Goal: Navigation & Orientation: Understand site structure

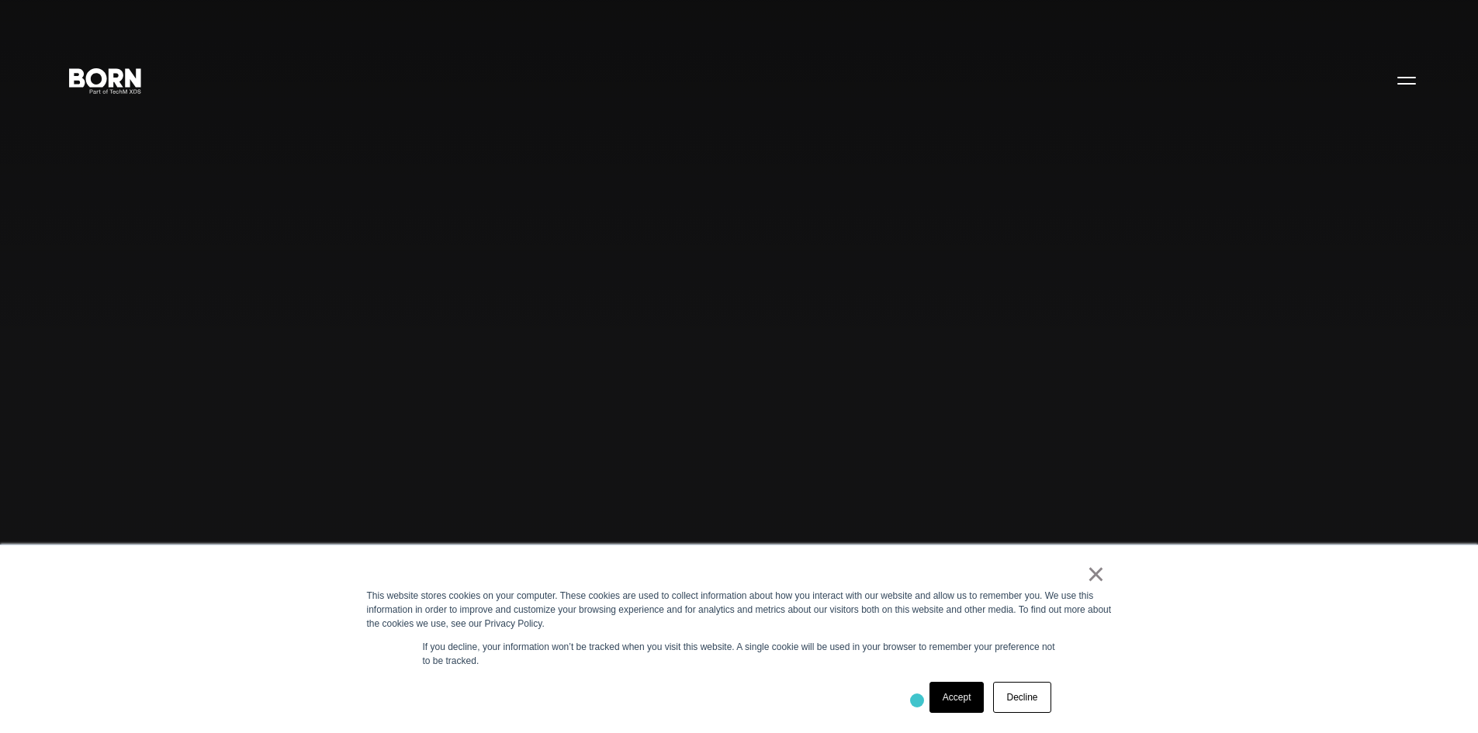
click at [915, 700] on div "Accept Decline" at bounding box center [711, 697] width 689 height 40
click at [946, 701] on link "Accept" at bounding box center [956, 697] width 55 height 31
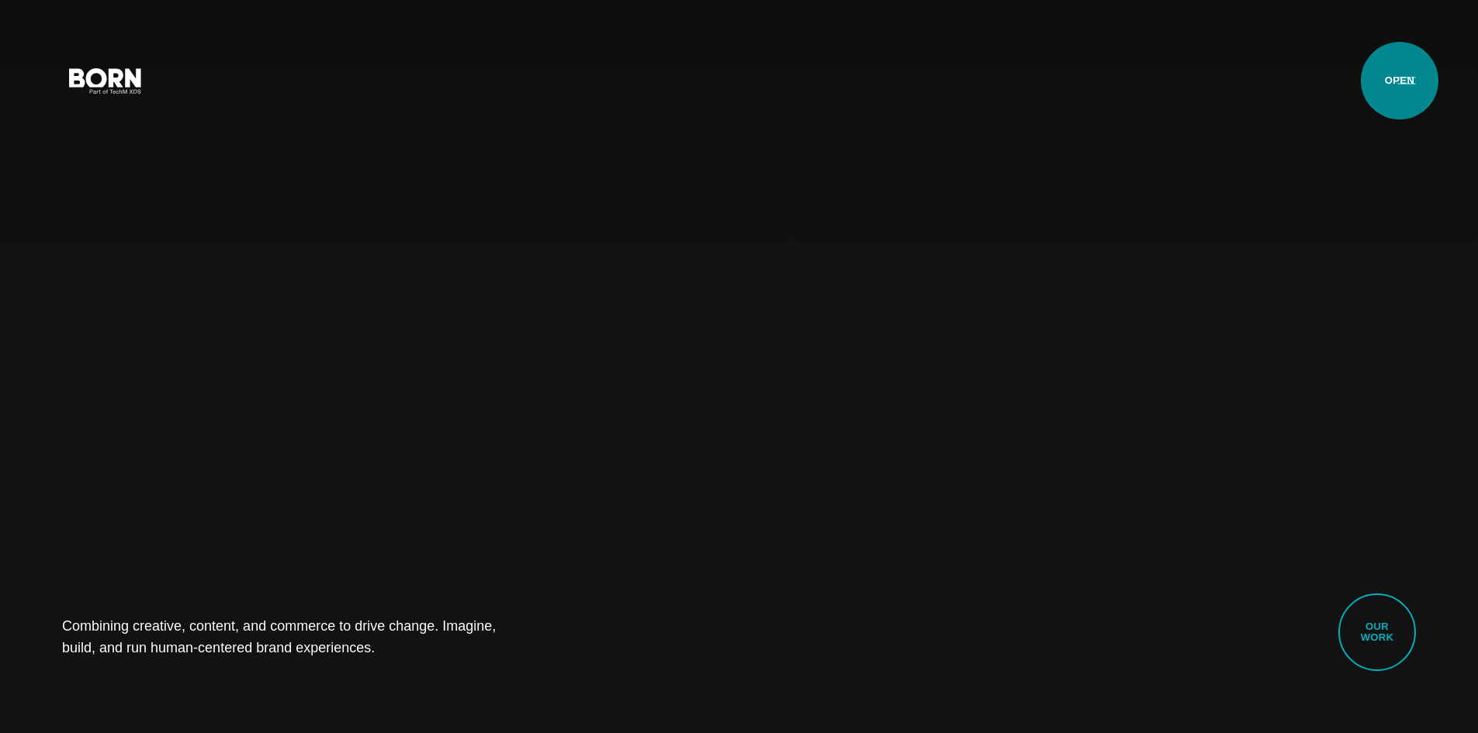
click at [1399, 79] on button "Primary Menu" at bounding box center [1406, 80] width 37 height 33
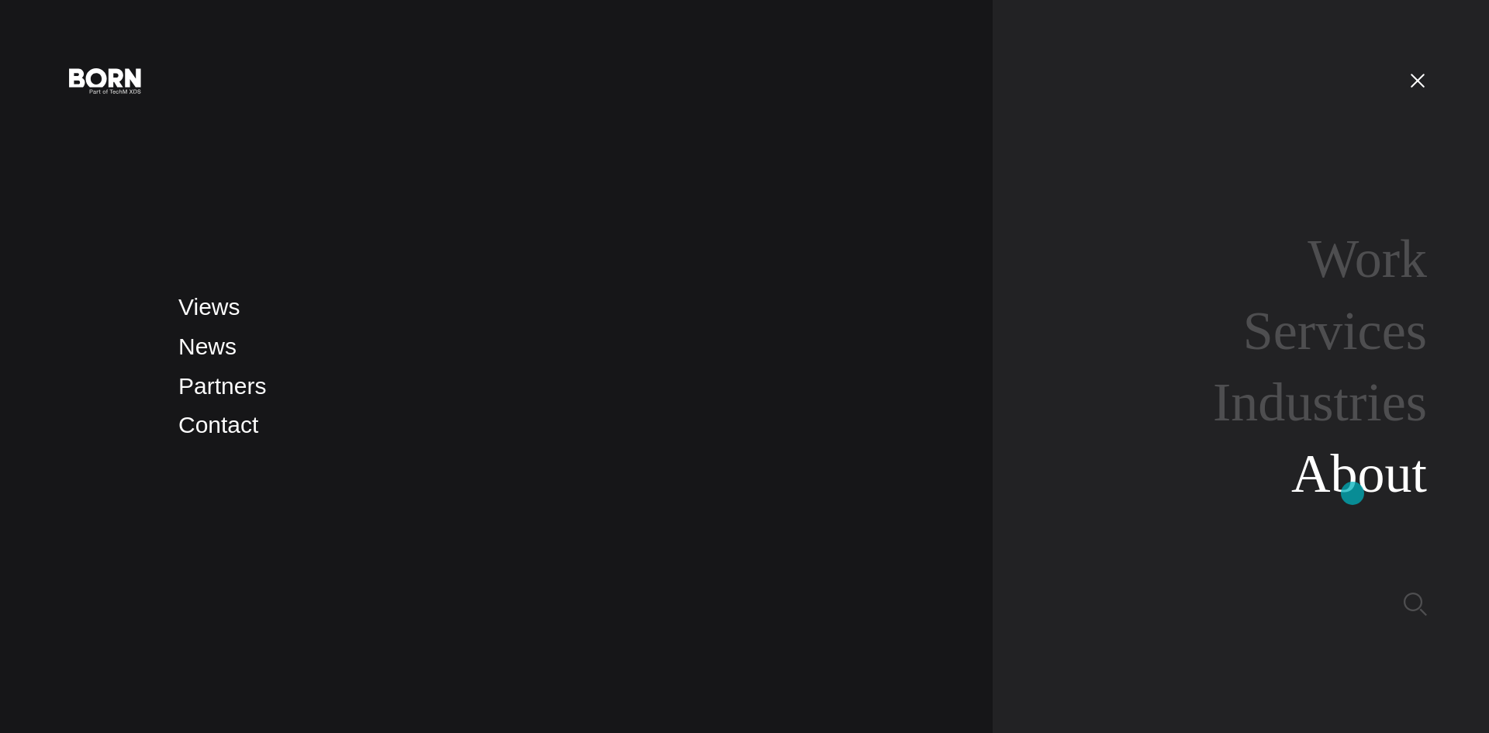
click at [1353, 494] on link "About" at bounding box center [1360, 474] width 136 height 60
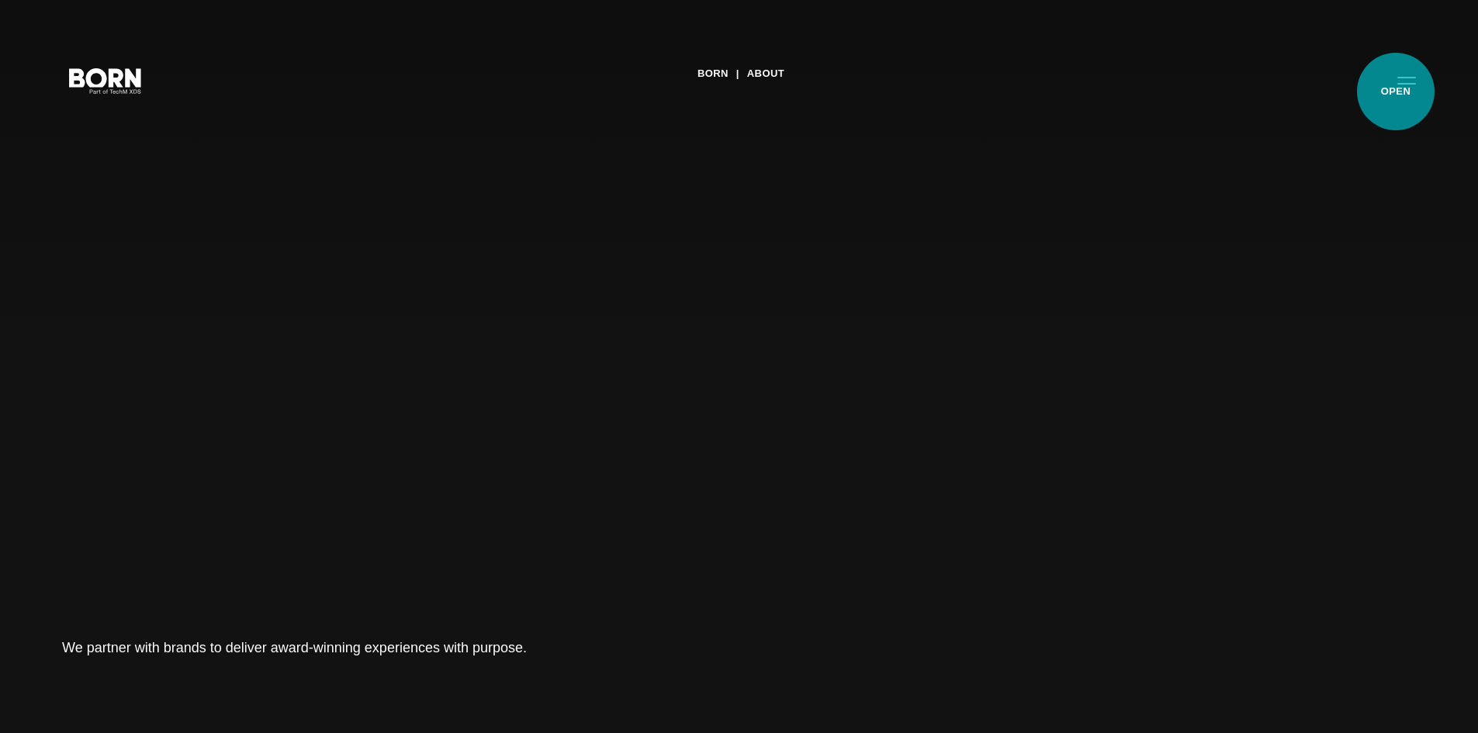
click at [1401, 90] on button "Primary Menu" at bounding box center [1406, 80] width 37 height 33
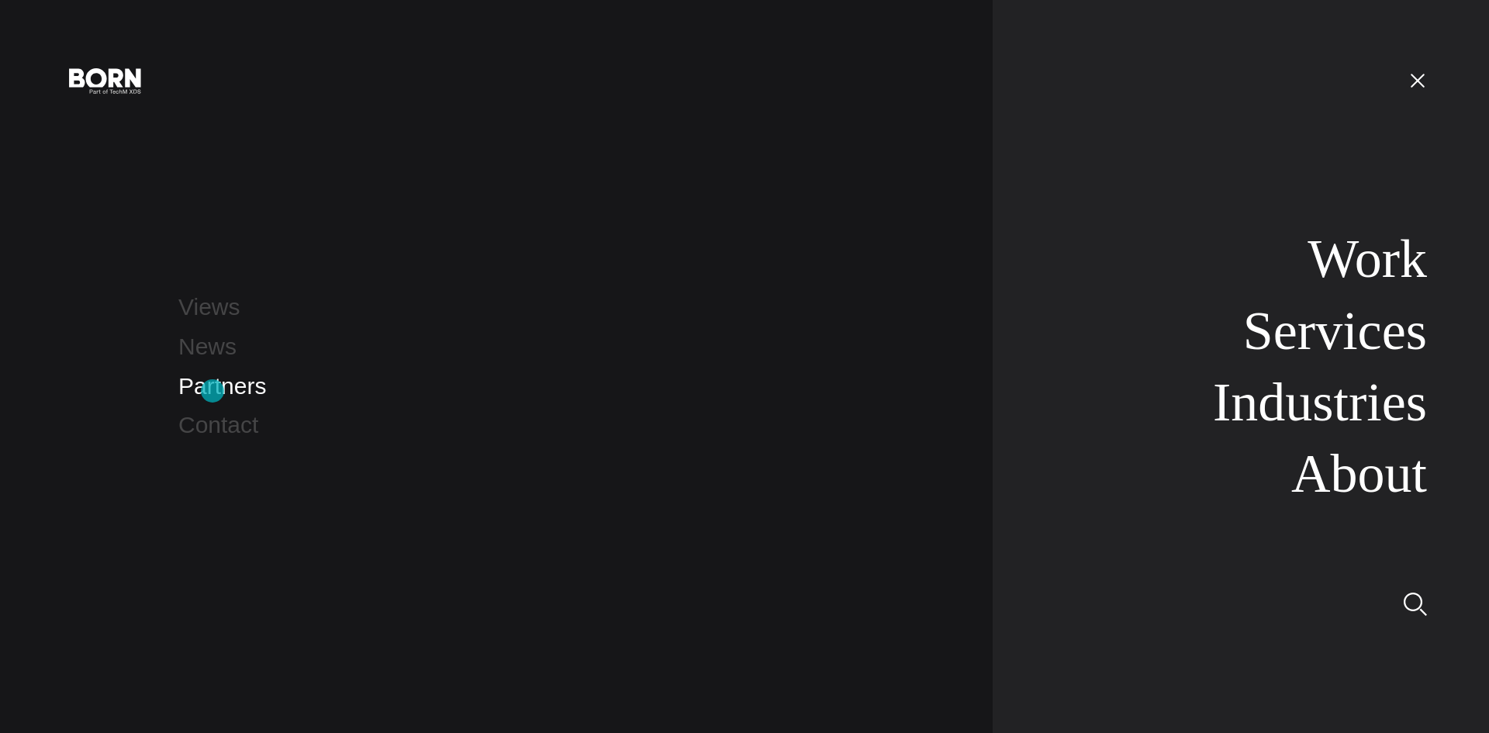
click at [213, 392] on link "Partners" at bounding box center [222, 386] width 88 height 26
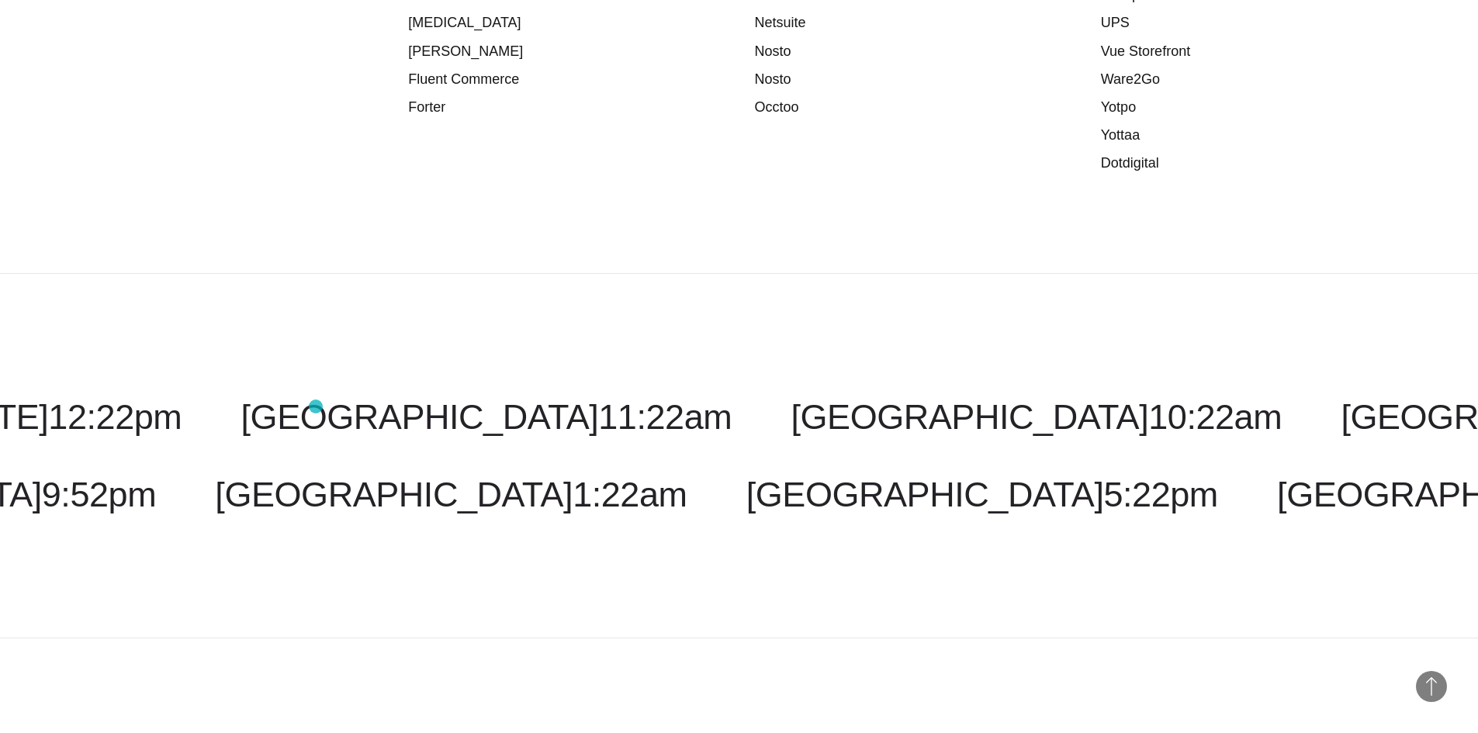
scroll to position [2605, 0]
